Goal: Task Accomplishment & Management: Complete application form

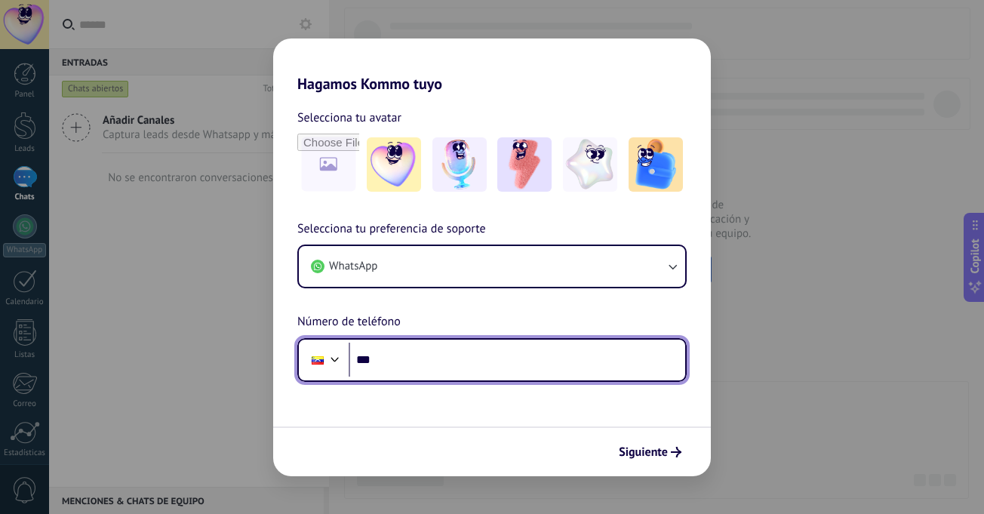
click at [387, 370] on input "***" at bounding box center [517, 359] width 336 height 35
type input "**********"
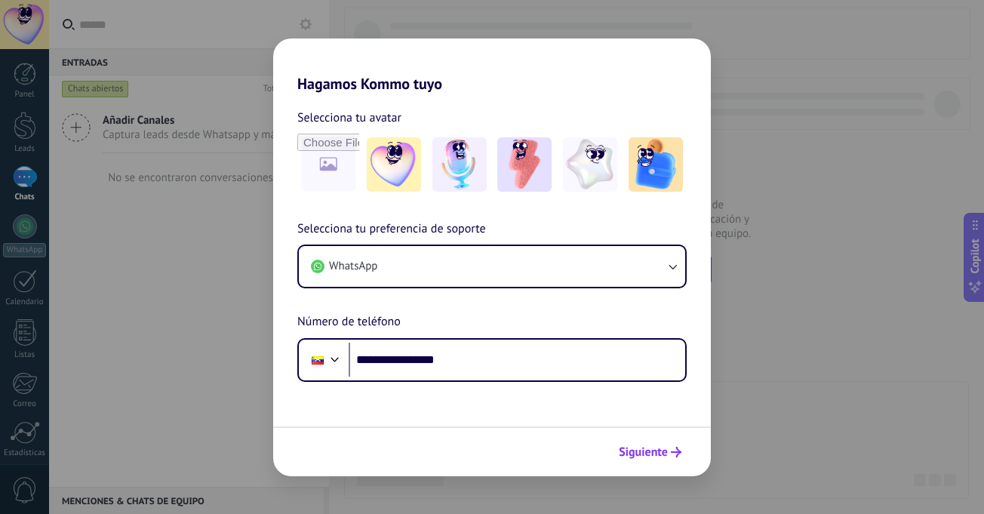
click at [659, 452] on span "Siguiente" at bounding box center [643, 452] width 49 height 11
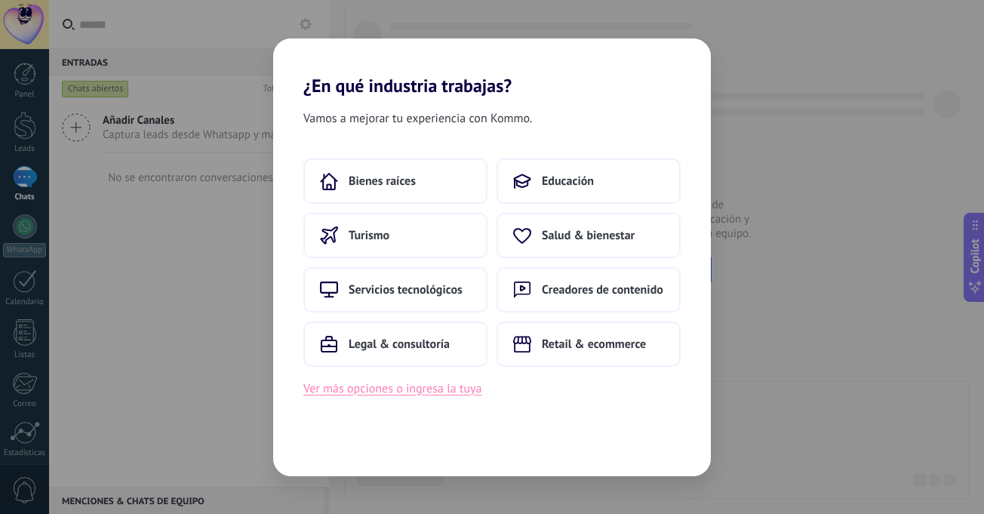
click at [424, 392] on button "Ver más opciones o ingresa la tuya" at bounding box center [392, 389] width 178 height 20
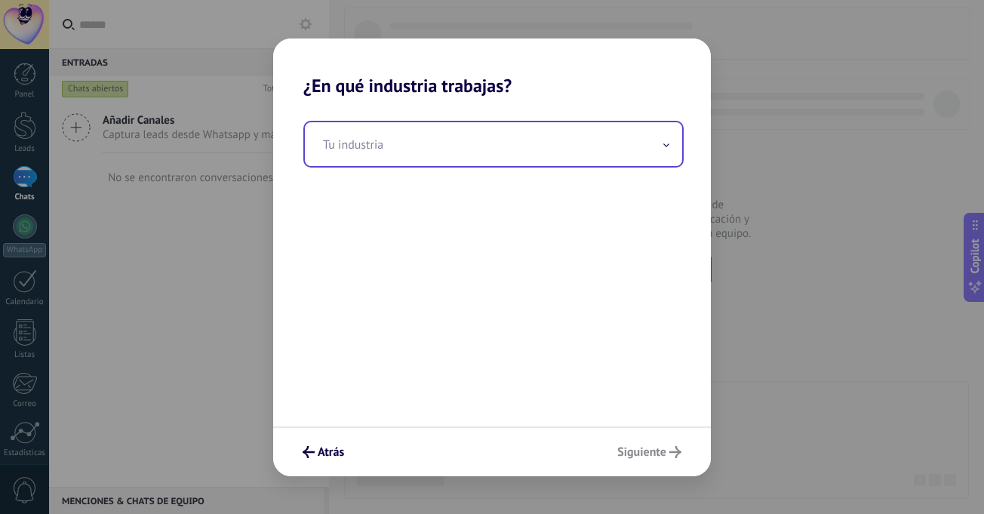
click at [671, 150] on input "text" at bounding box center [493, 144] width 377 height 44
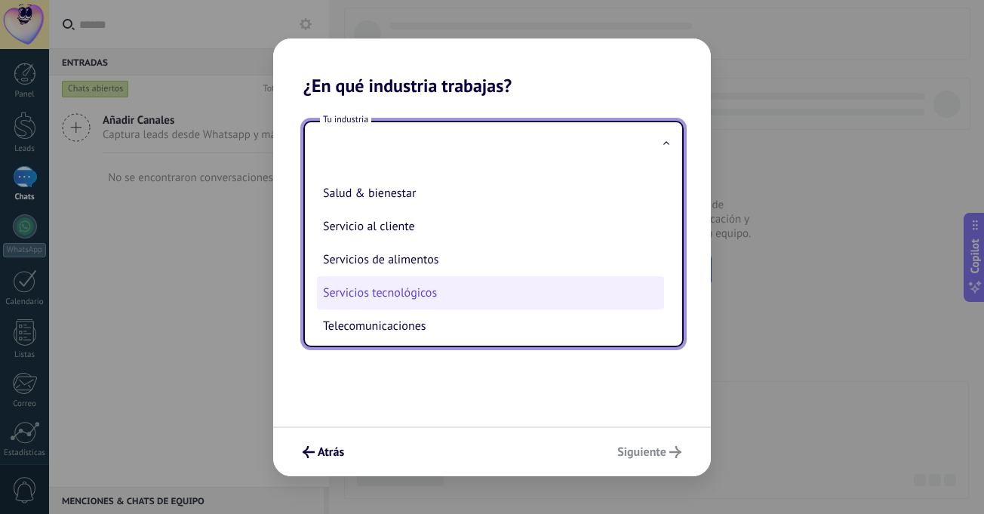
scroll to position [249, 0]
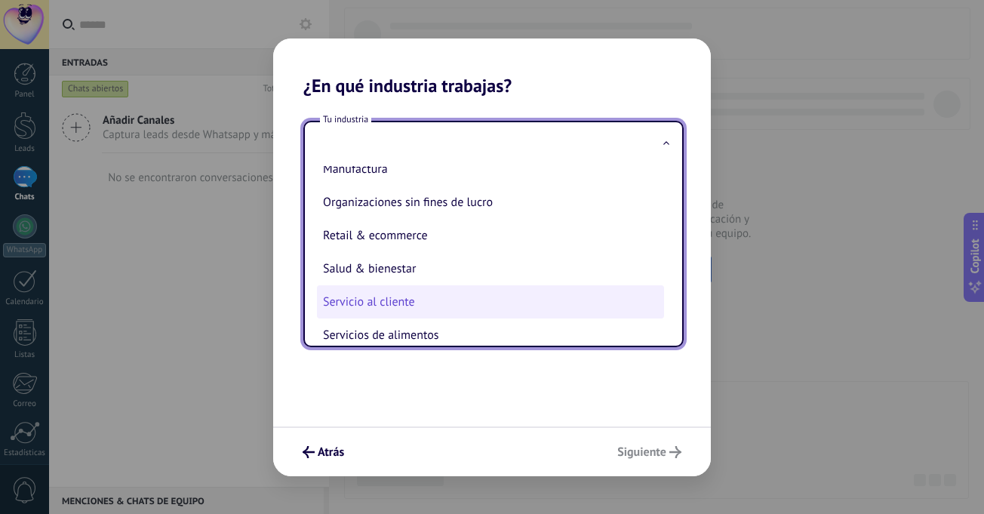
click at [379, 310] on li "Servicio al cliente" at bounding box center [490, 301] width 347 height 33
type input "**********"
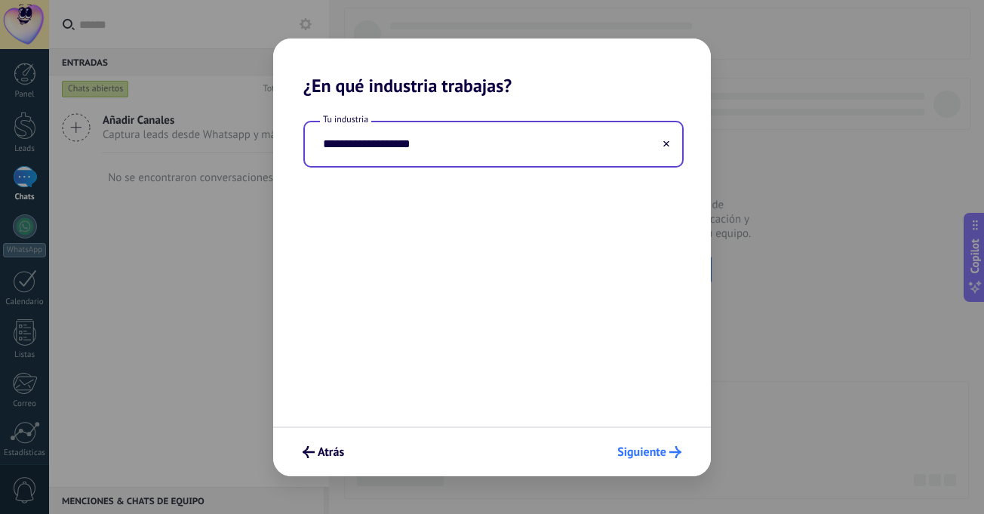
click at [625, 449] on span "Siguiente" at bounding box center [641, 452] width 49 height 11
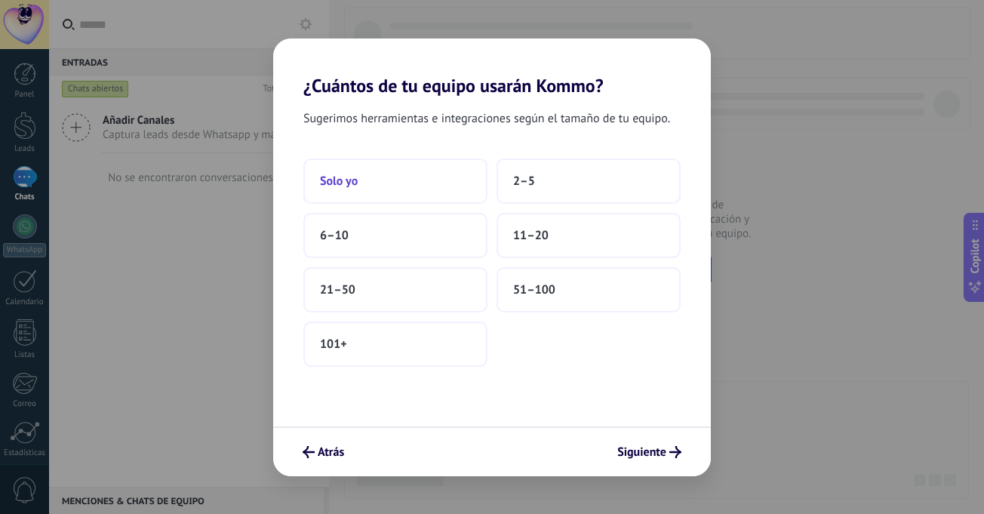
click at [358, 188] on button "Solo yo" at bounding box center [395, 180] width 184 height 45
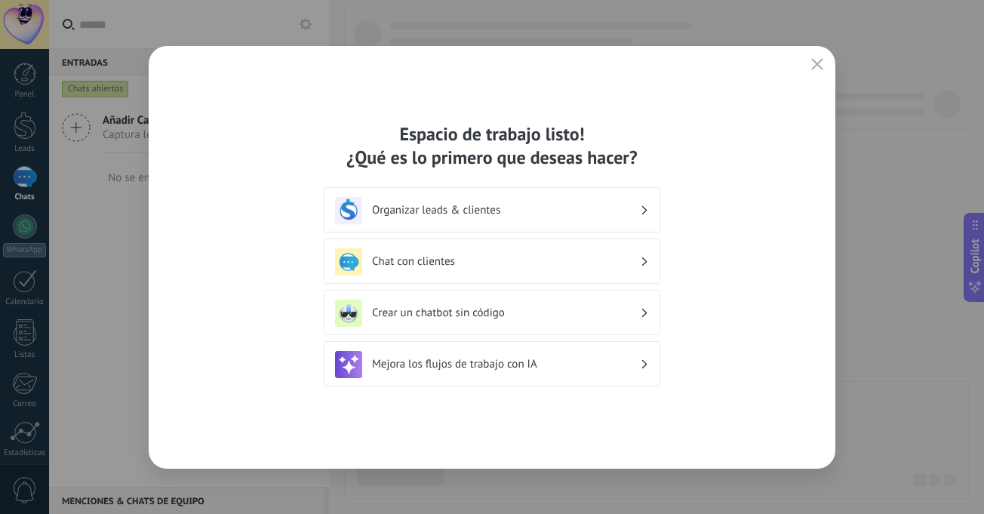
click at [508, 372] on div "Mejora los flujos de trabajo con IA" at bounding box center [492, 364] width 314 height 27
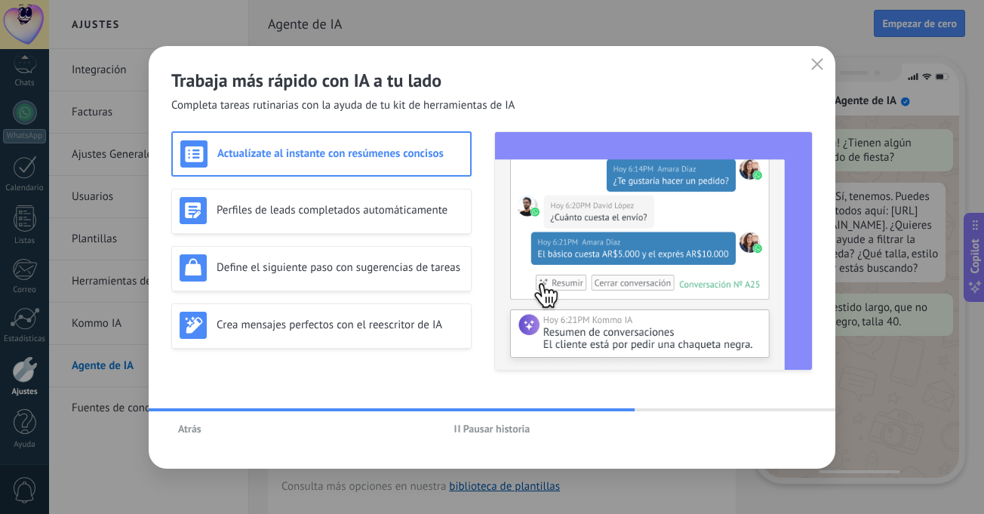
scroll to position [45, 0]
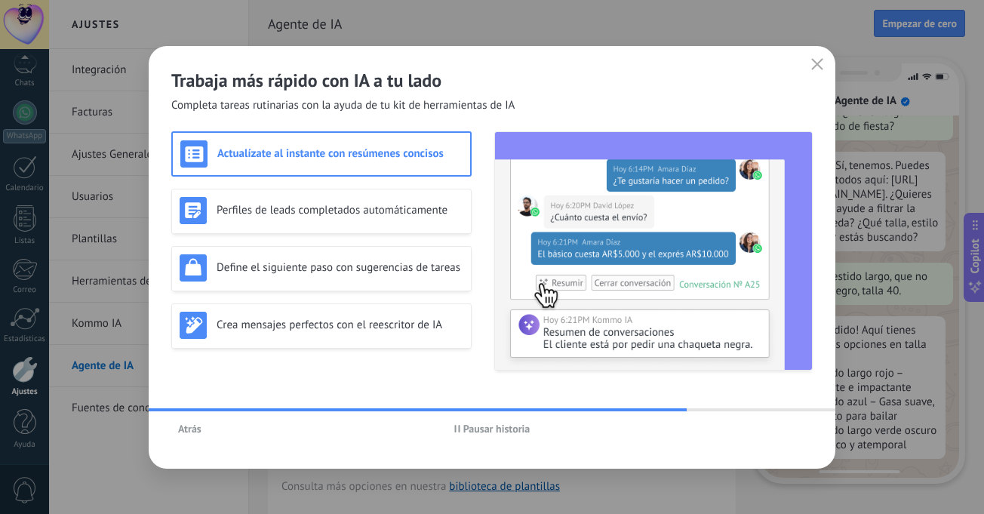
click at [502, 426] on span "Pausar historia" at bounding box center [496, 428] width 67 height 11
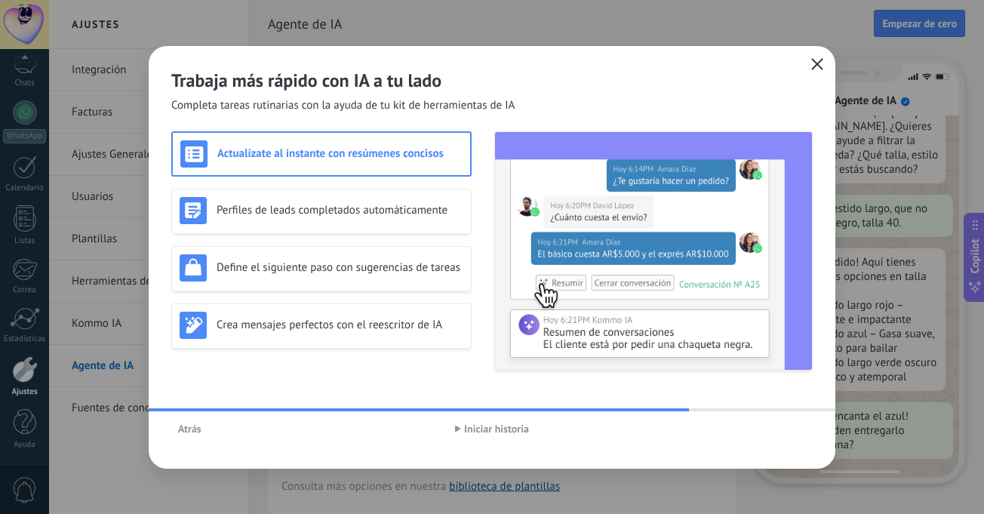
scroll to position [152, 0]
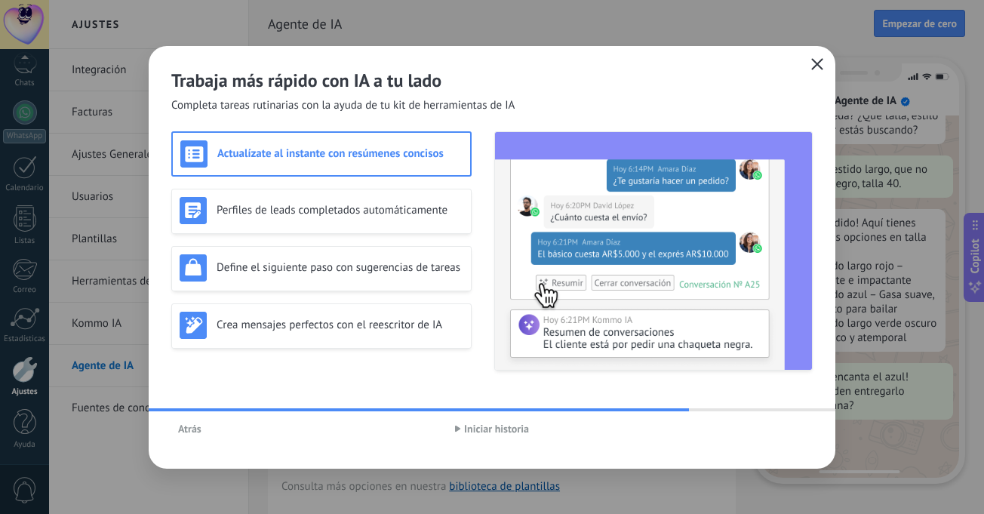
click at [814, 69] on icon "button" at bounding box center [817, 64] width 12 height 12
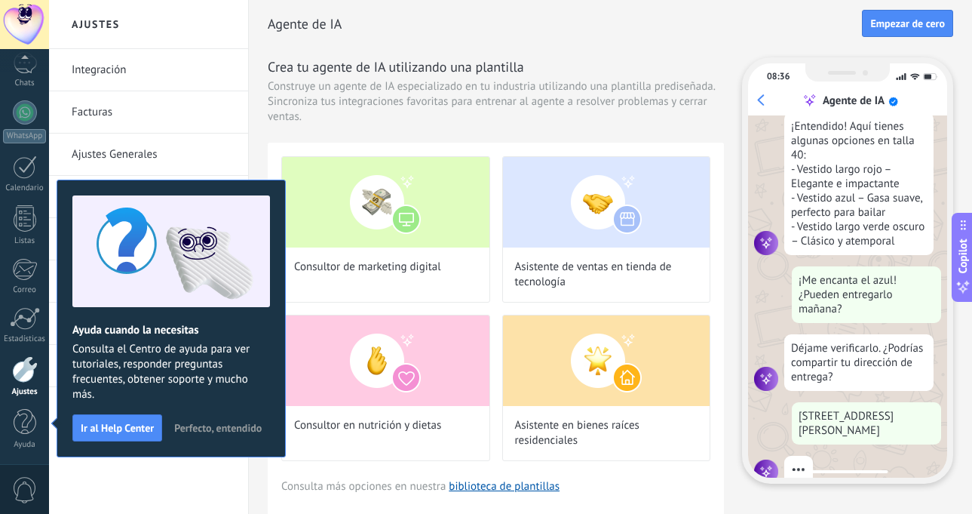
scroll to position [274, 0]
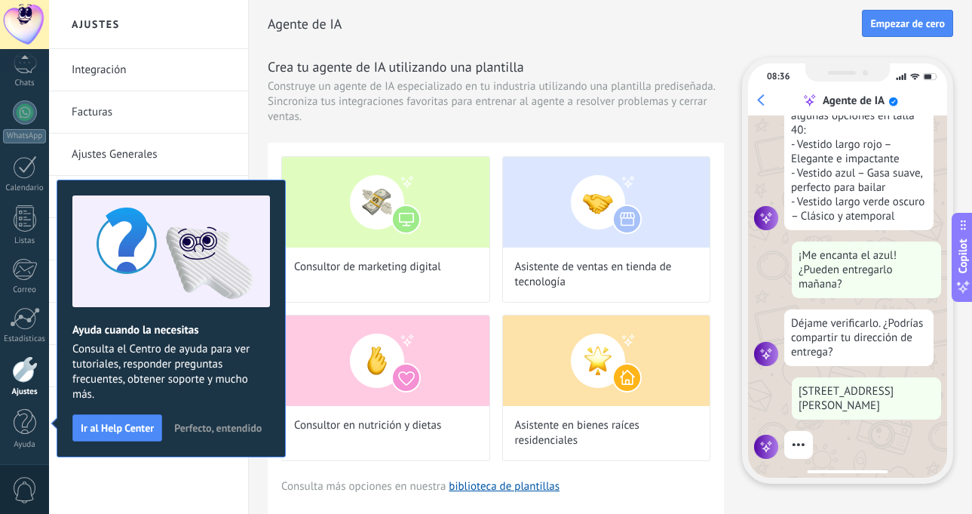
click at [220, 428] on span "Perfecto, entendido" at bounding box center [218, 427] width 88 height 11
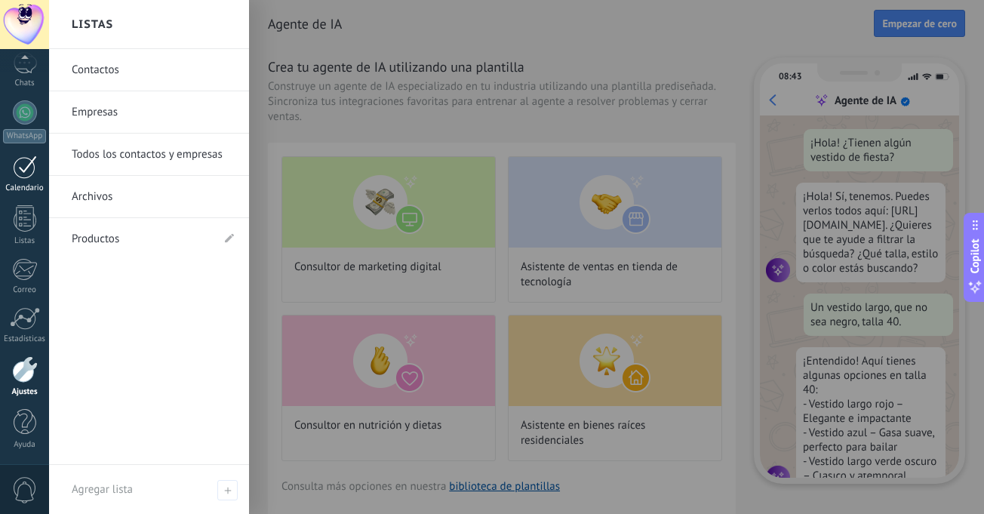
scroll to position [45, 0]
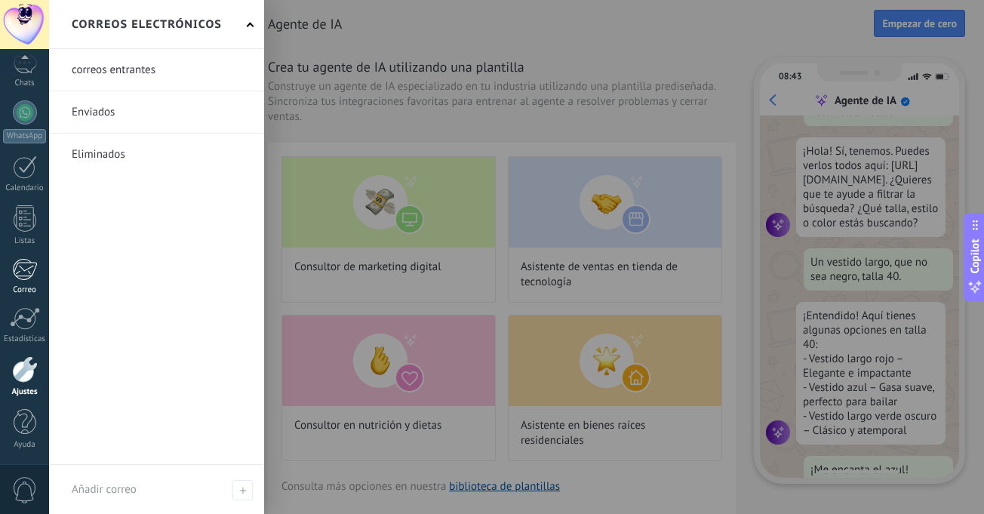
click at [22, 273] on div at bounding box center [24, 269] width 25 height 23
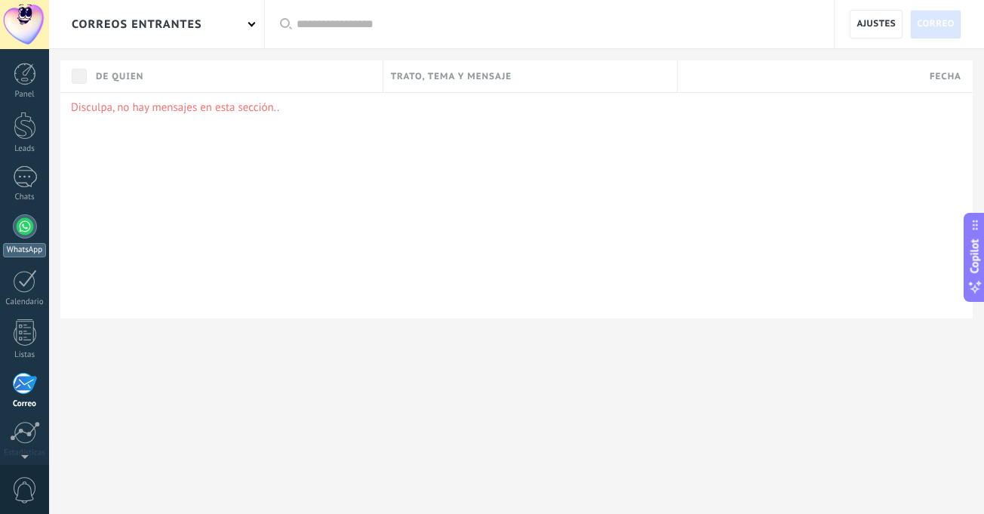
click at [25, 229] on div at bounding box center [25, 226] width 24 height 24
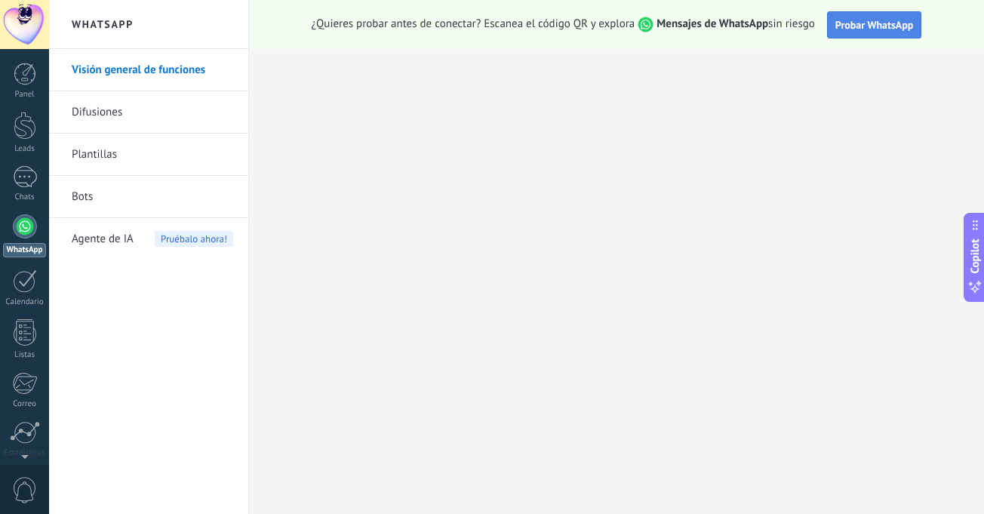
click at [869, 29] on span "Probar WhatsApp" at bounding box center [874, 25] width 78 height 14
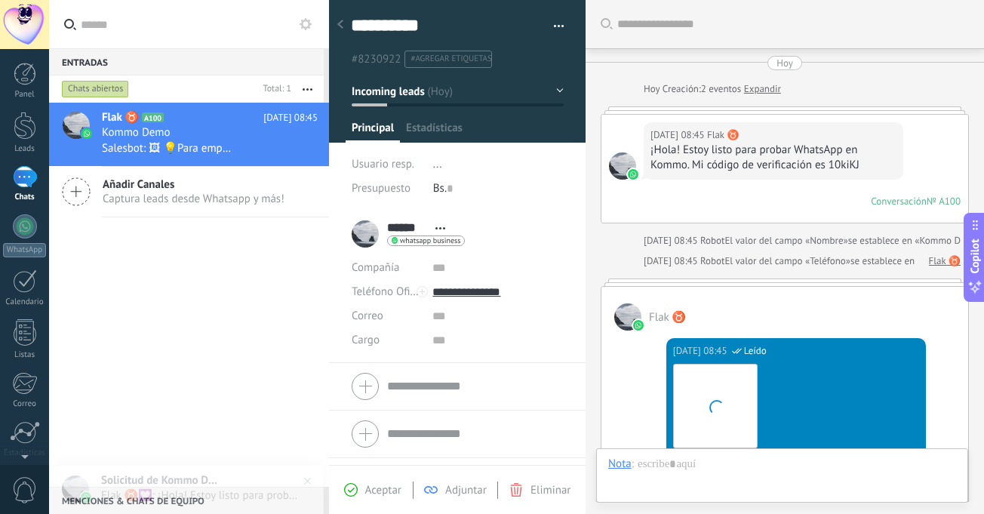
scroll to position [619, 0]
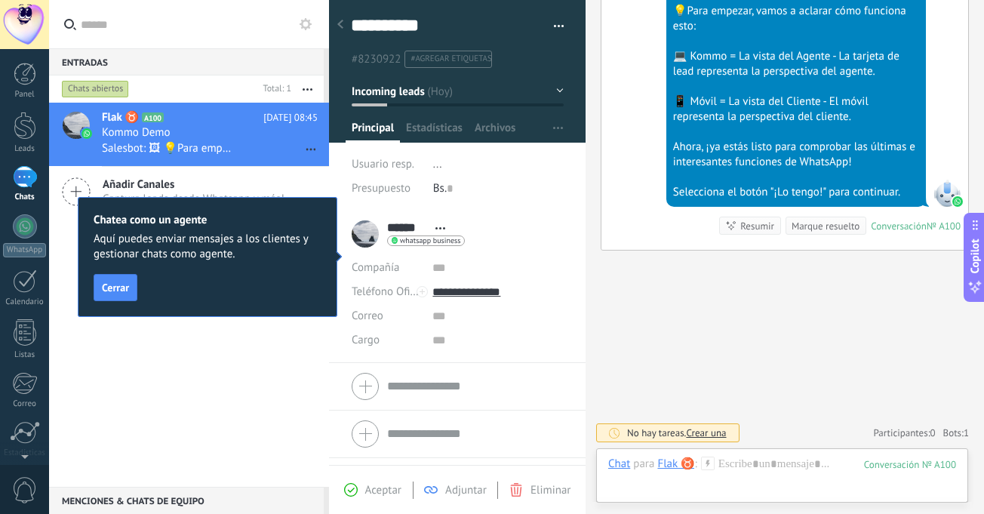
click at [216, 408] on div "Flak ♉ A100 [DATE] 08:45 Kommo Demo Salesbot: 🖼 💡Para empezar, vamos a aclarar …" at bounding box center [189, 295] width 280 height 384
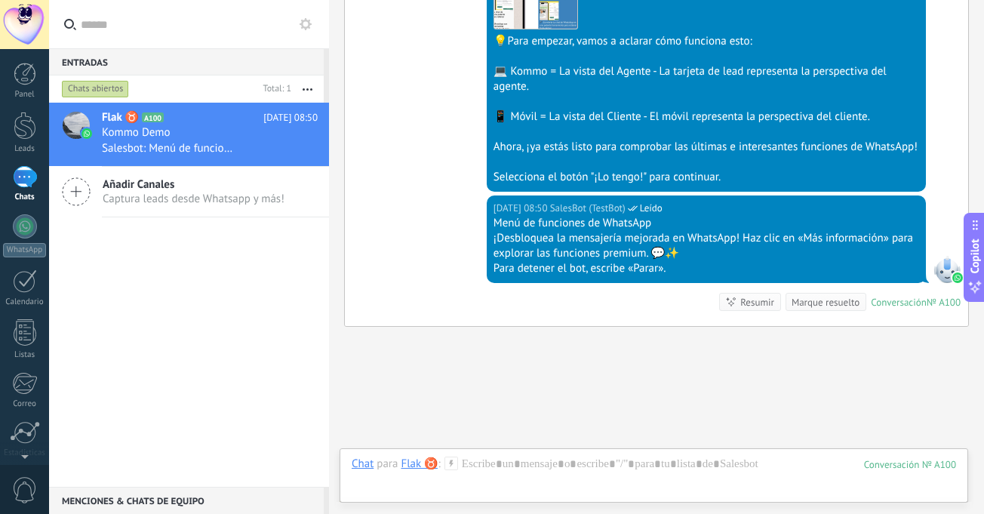
scroll to position [622, 0]
